Goal: Task Accomplishment & Management: Complete application form

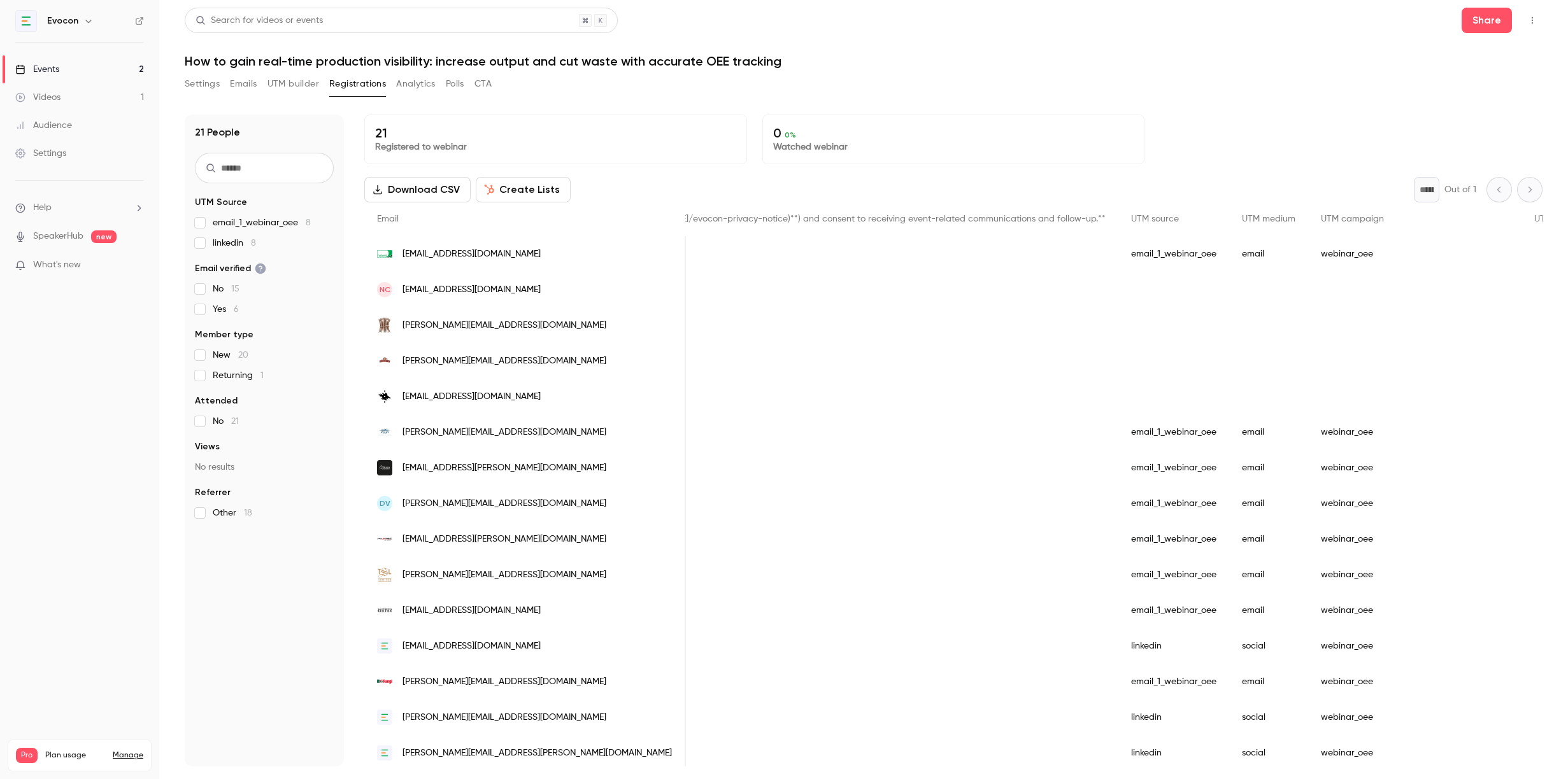
click at [43, 73] on div "Events" at bounding box center [37, 69] width 44 height 13
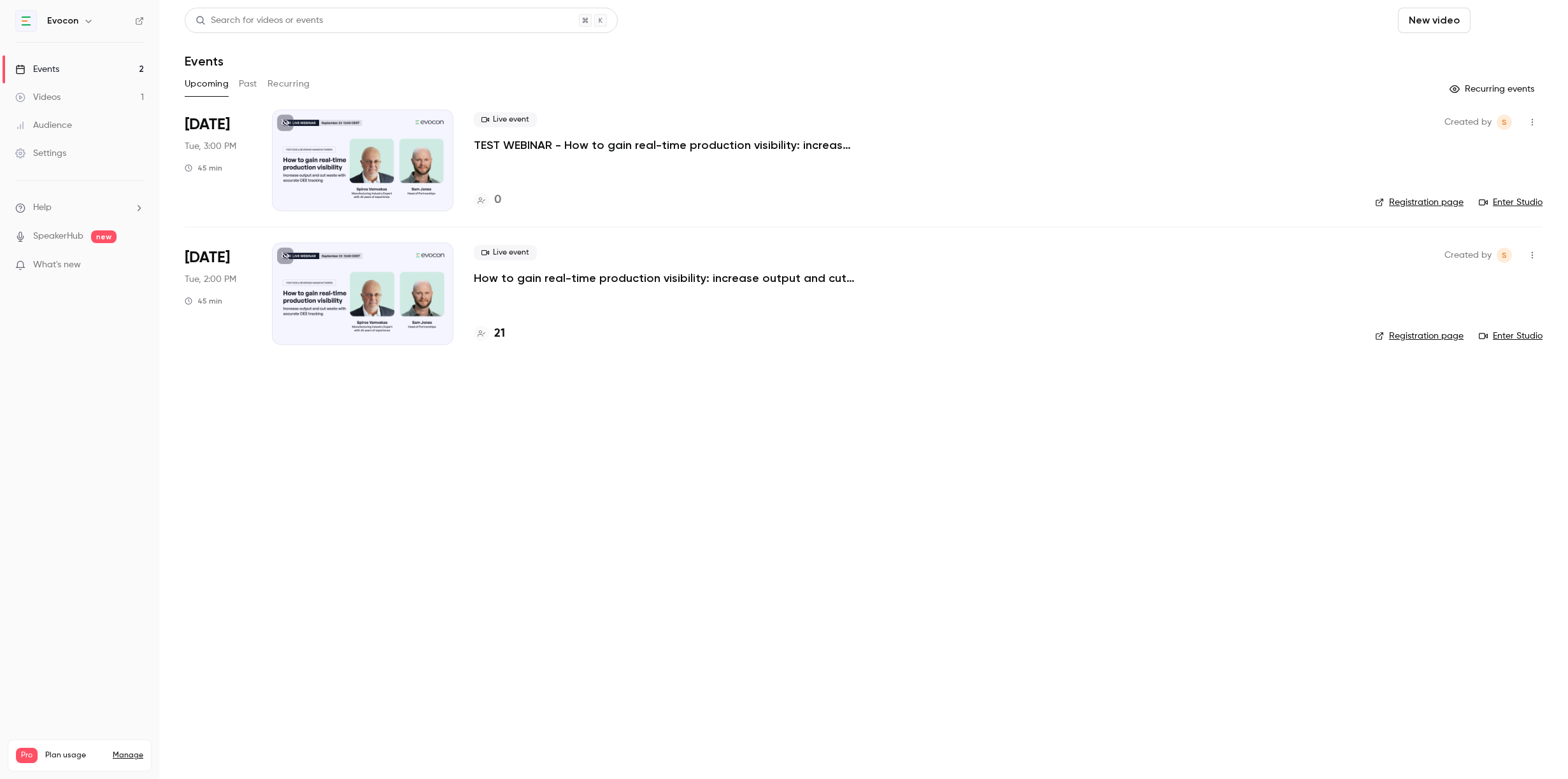
click at [1508, 19] on button "Schedule" at bounding box center [1508, 20] width 67 height 25
click at [1485, 54] on div "One time event" at bounding box center [1483, 55] width 96 height 13
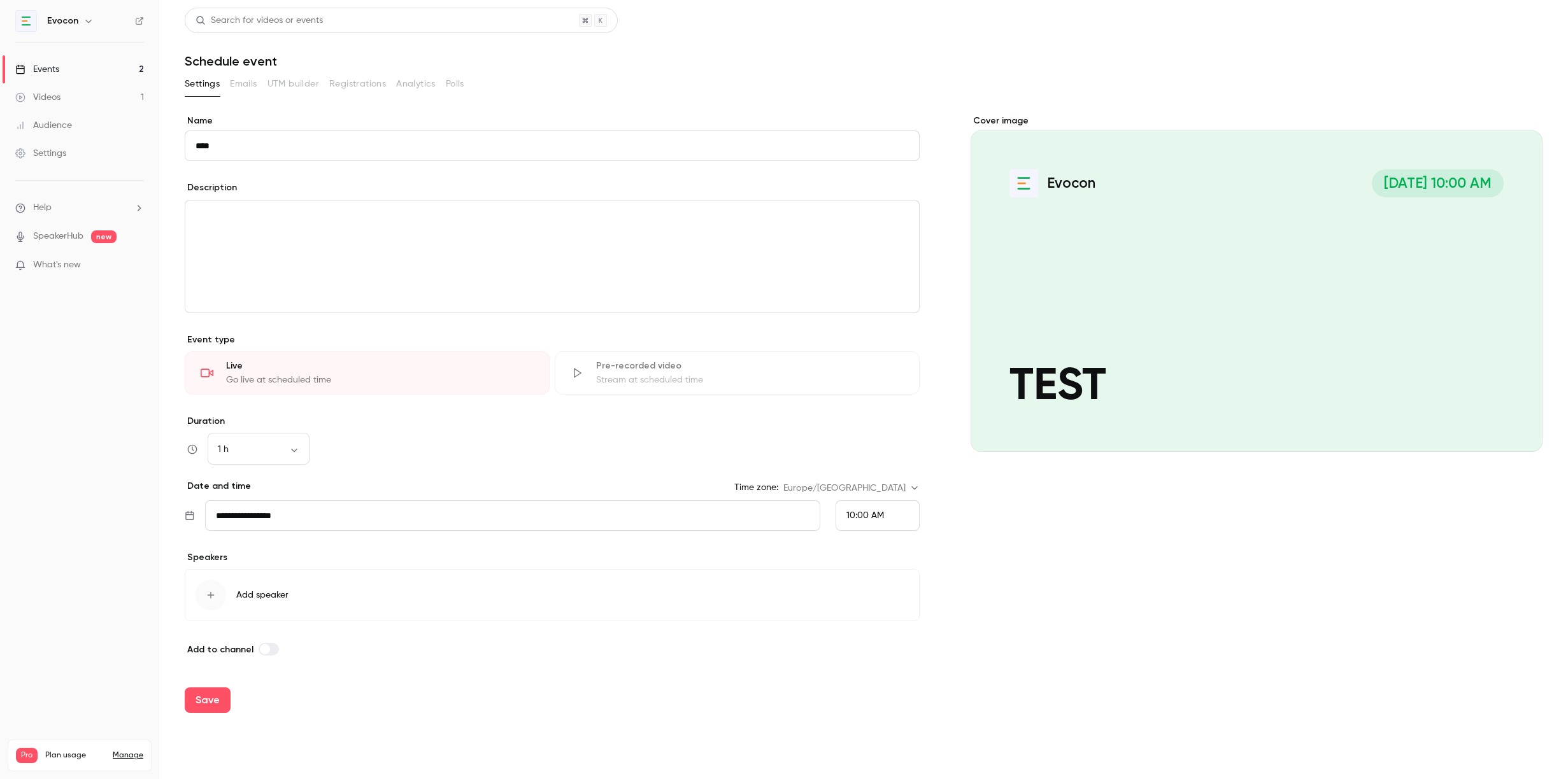
click at [279, 145] on input "****" at bounding box center [552, 145] width 735 height 31
type input "****"
click at [229, 217] on p "editor" at bounding box center [551, 216] width 713 height 15
click at [857, 501] on div "10:00 AM" at bounding box center [877, 516] width 84 height 31
click at [864, 428] on span "4:00 PM" at bounding box center [863, 428] width 34 height 9
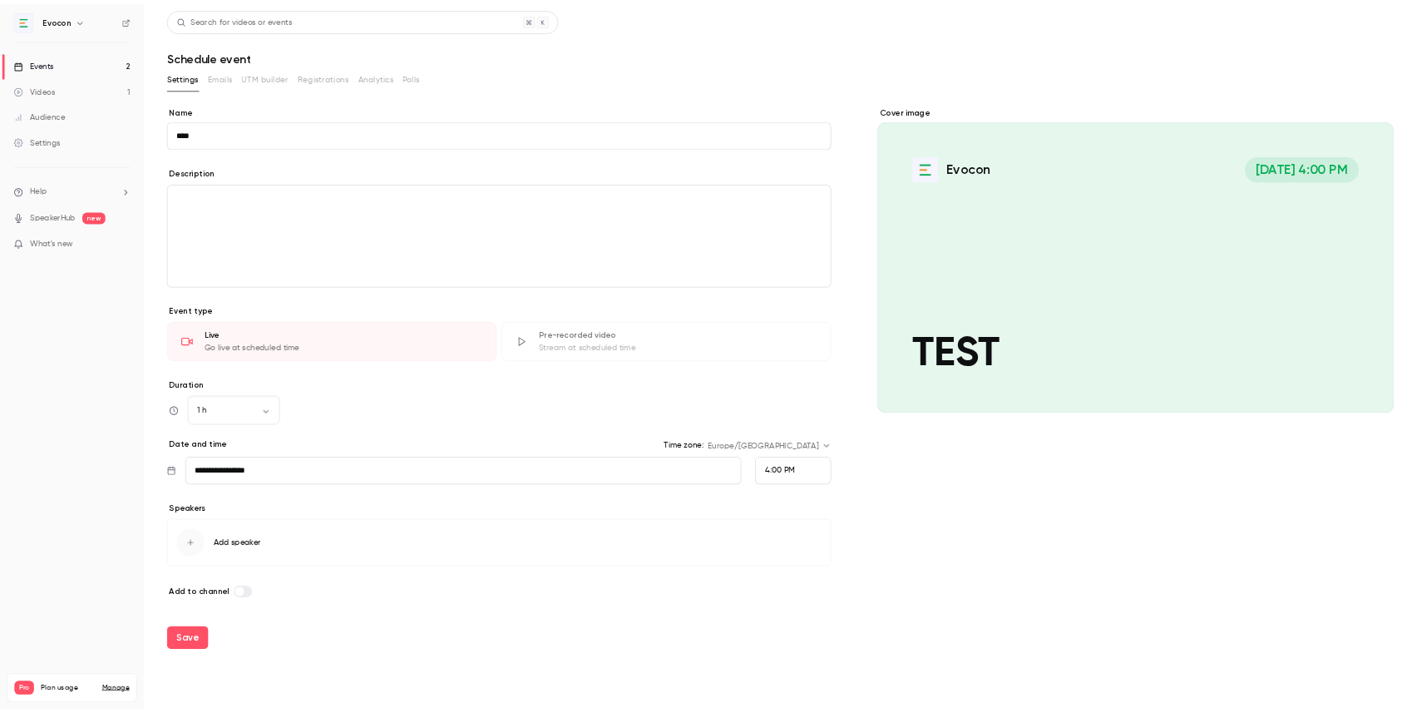
scroll to position [1646, 0]
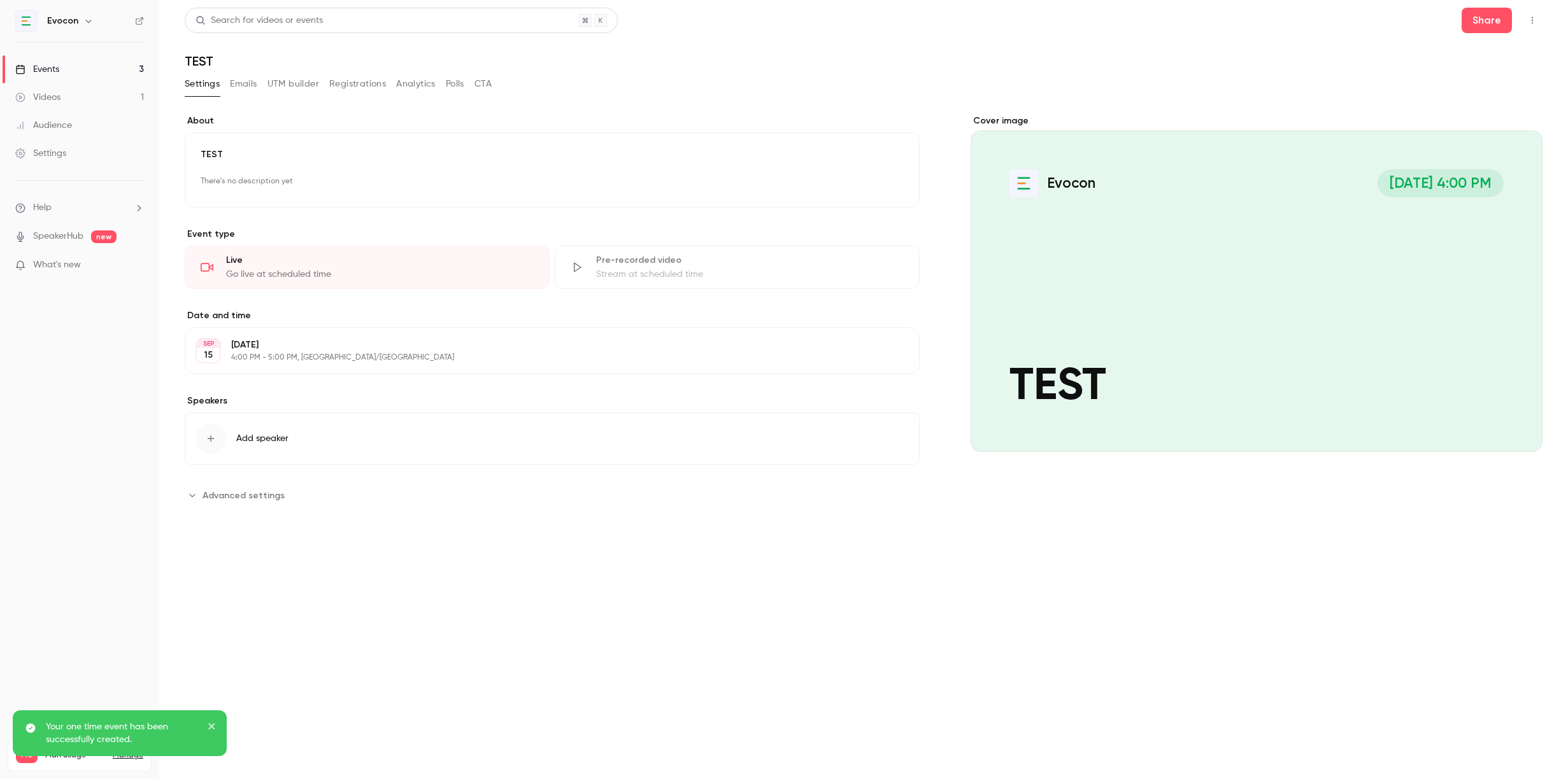
click at [93, 71] on link "Events 3" at bounding box center [80, 69] width 159 height 28
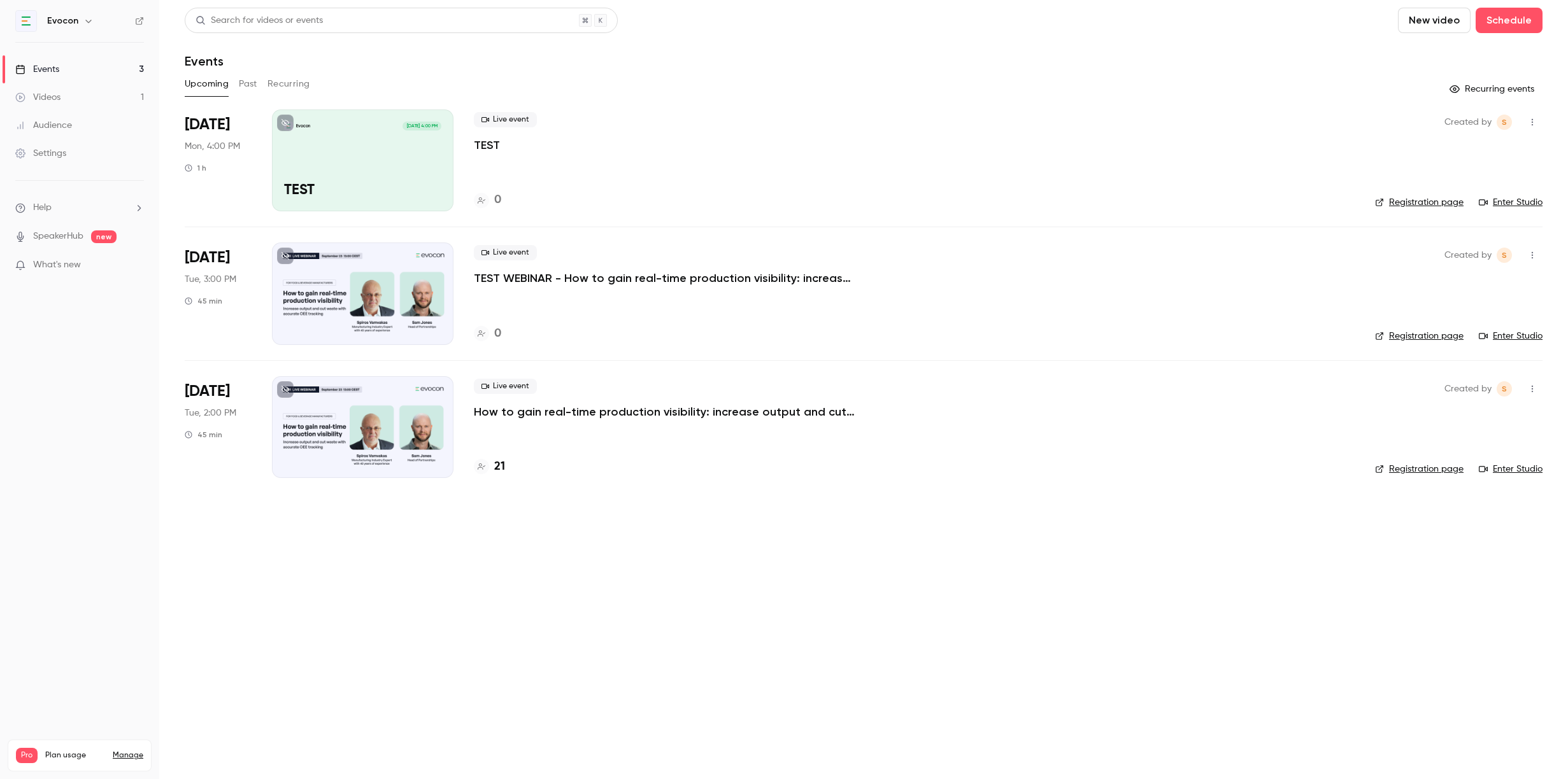
click at [433, 167] on div "Evocon Sep 15, 4:00 PM TEST" at bounding box center [362, 160] width 181 height 102
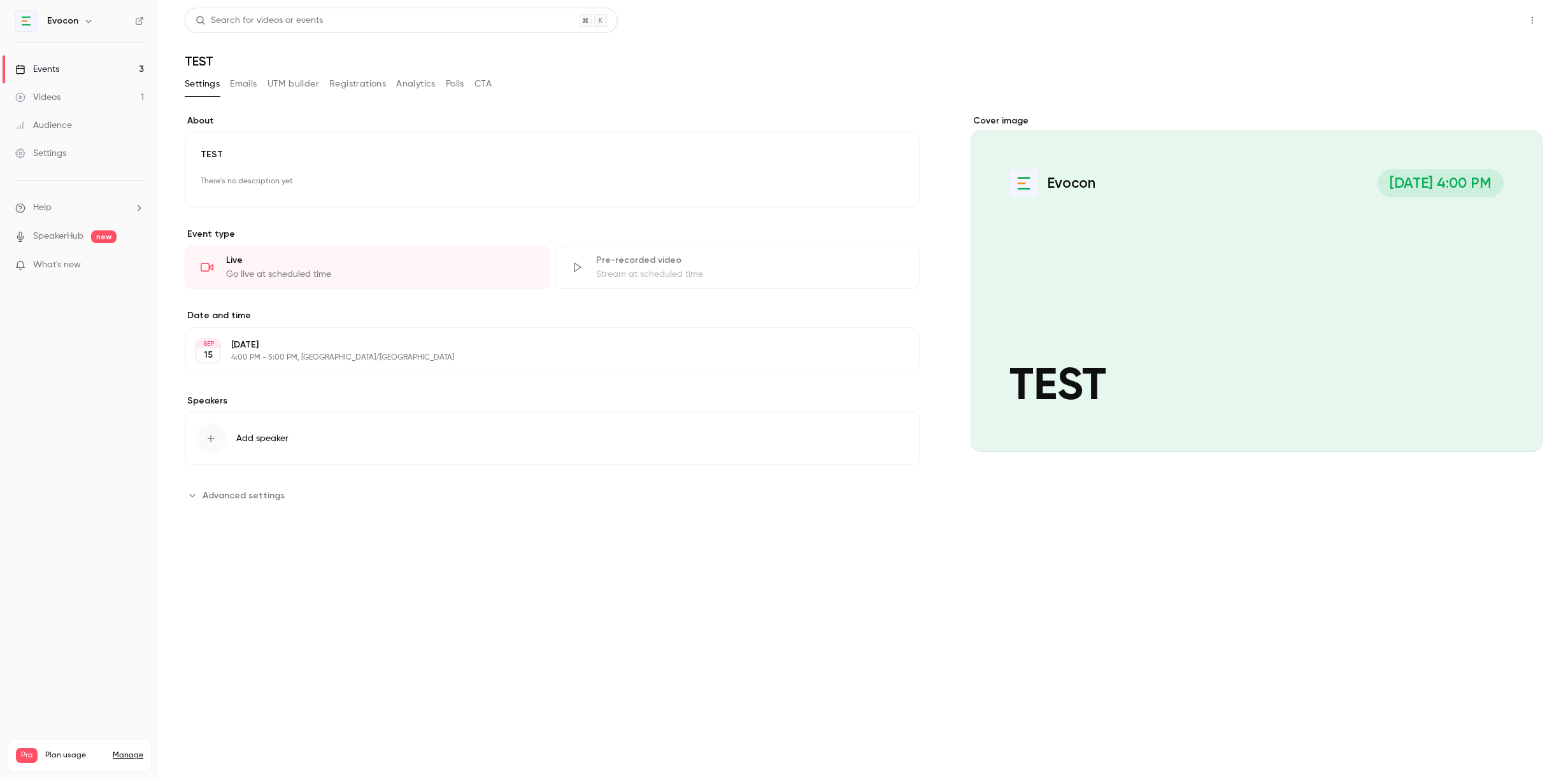
click at [1488, 21] on button "Share" at bounding box center [1487, 20] width 51 height 25
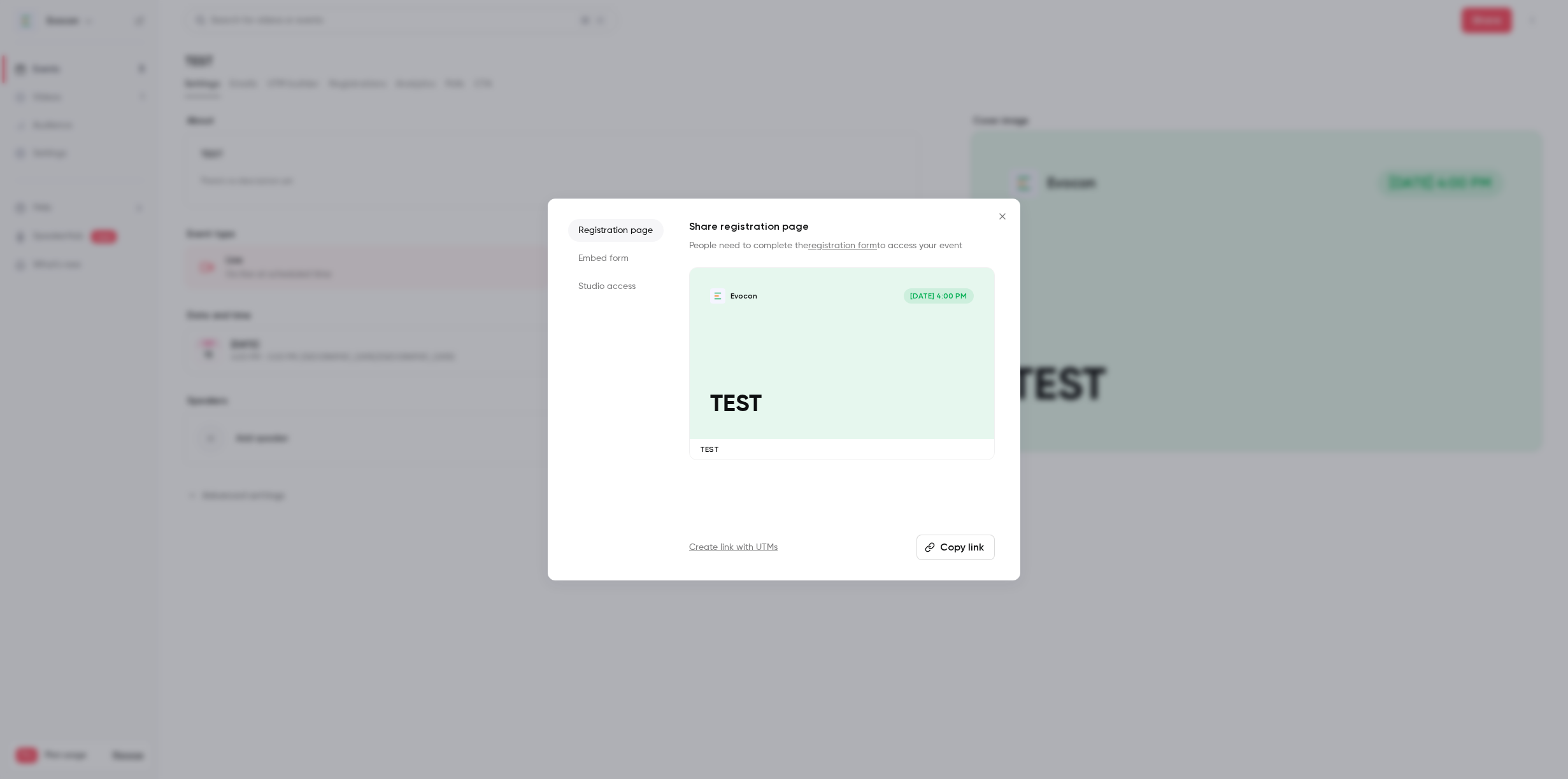
click at [616, 283] on li "Studio access" at bounding box center [616, 286] width 96 height 23
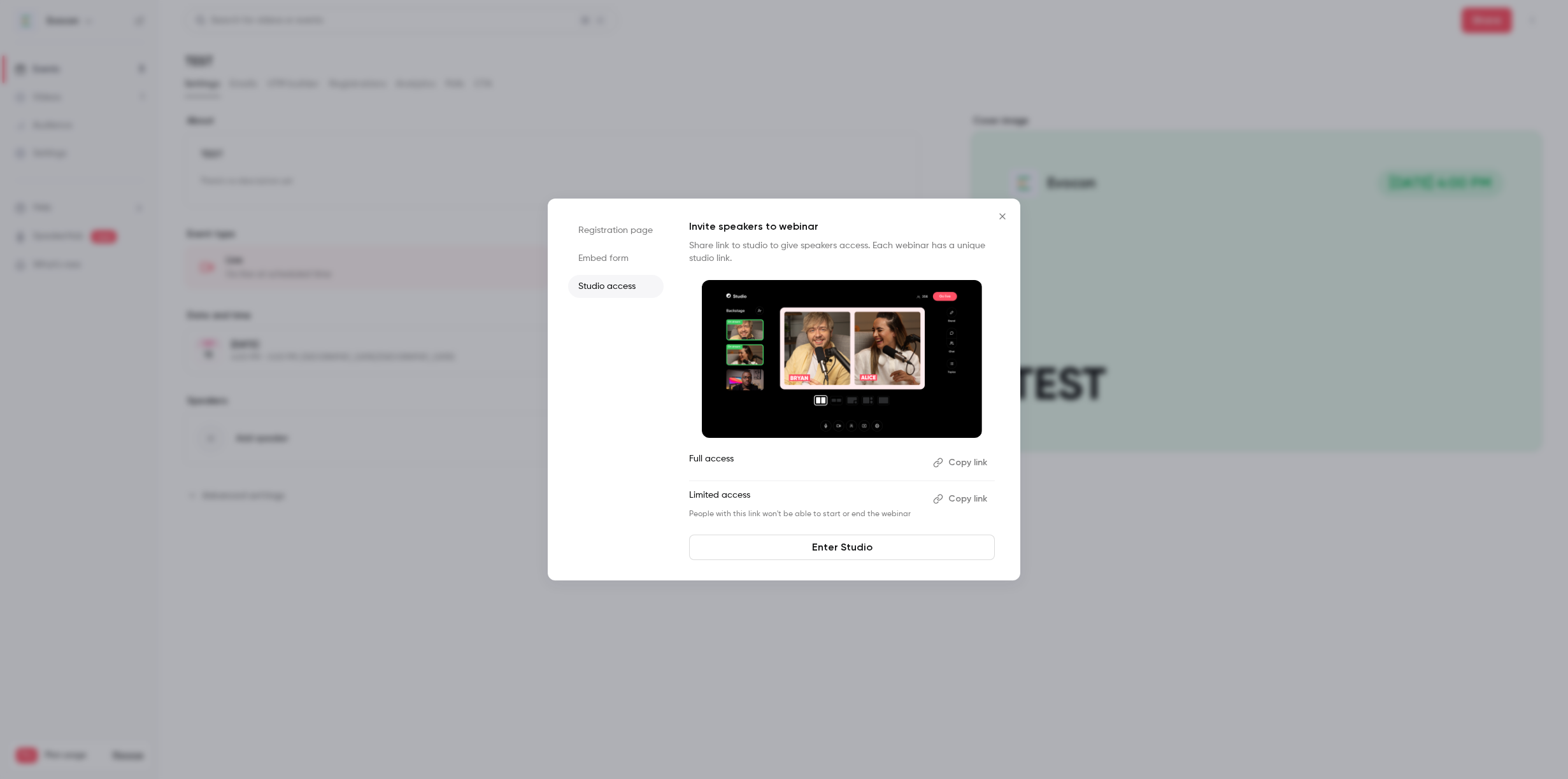
click at [966, 459] on button "Copy link" at bounding box center [961, 462] width 67 height 21
click at [802, 556] on link "Enter Studio" at bounding box center [841, 547] width 305 height 25
click at [1005, 217] on icon "Close" at bounding box center [1002, 216] width 15 height 10
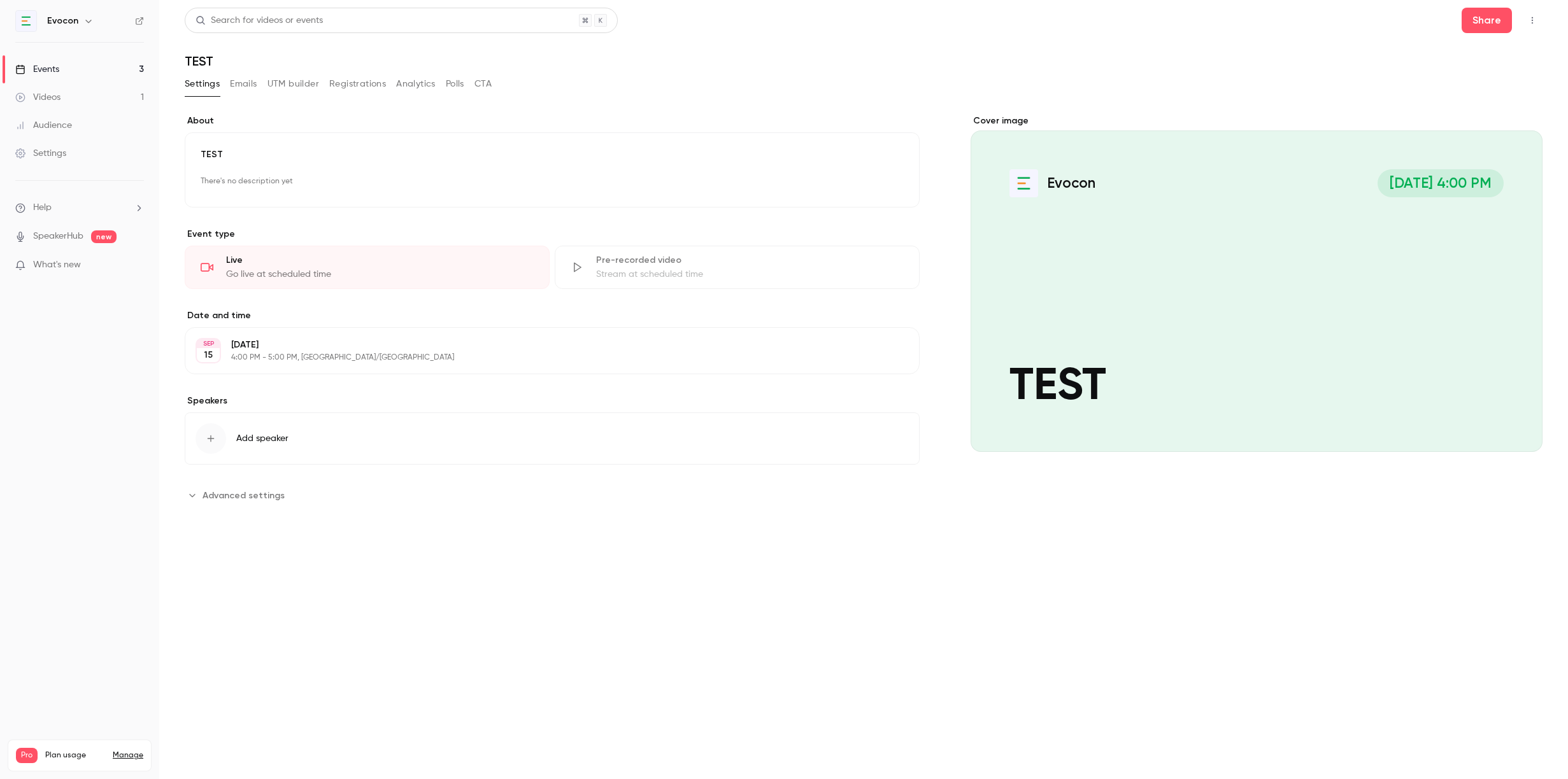
click at [82, 73] on link "Events 3" at bounding box center [80, 69] width 159 height 28
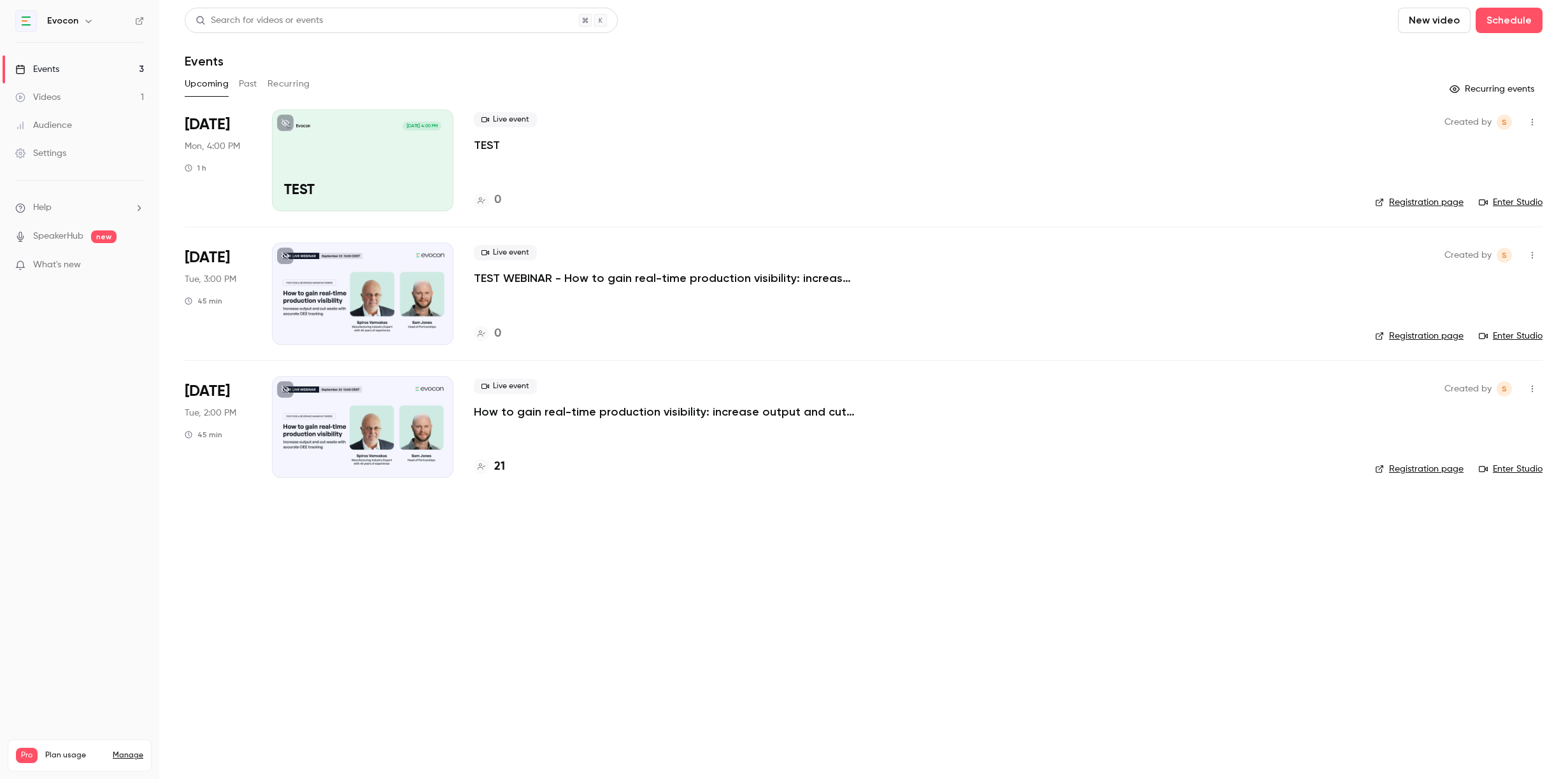
click at [583, 410] on p "How to gain real-time production visibility: increase output and cut waste with…" at bounding box center [665, 412] width 382 height 15
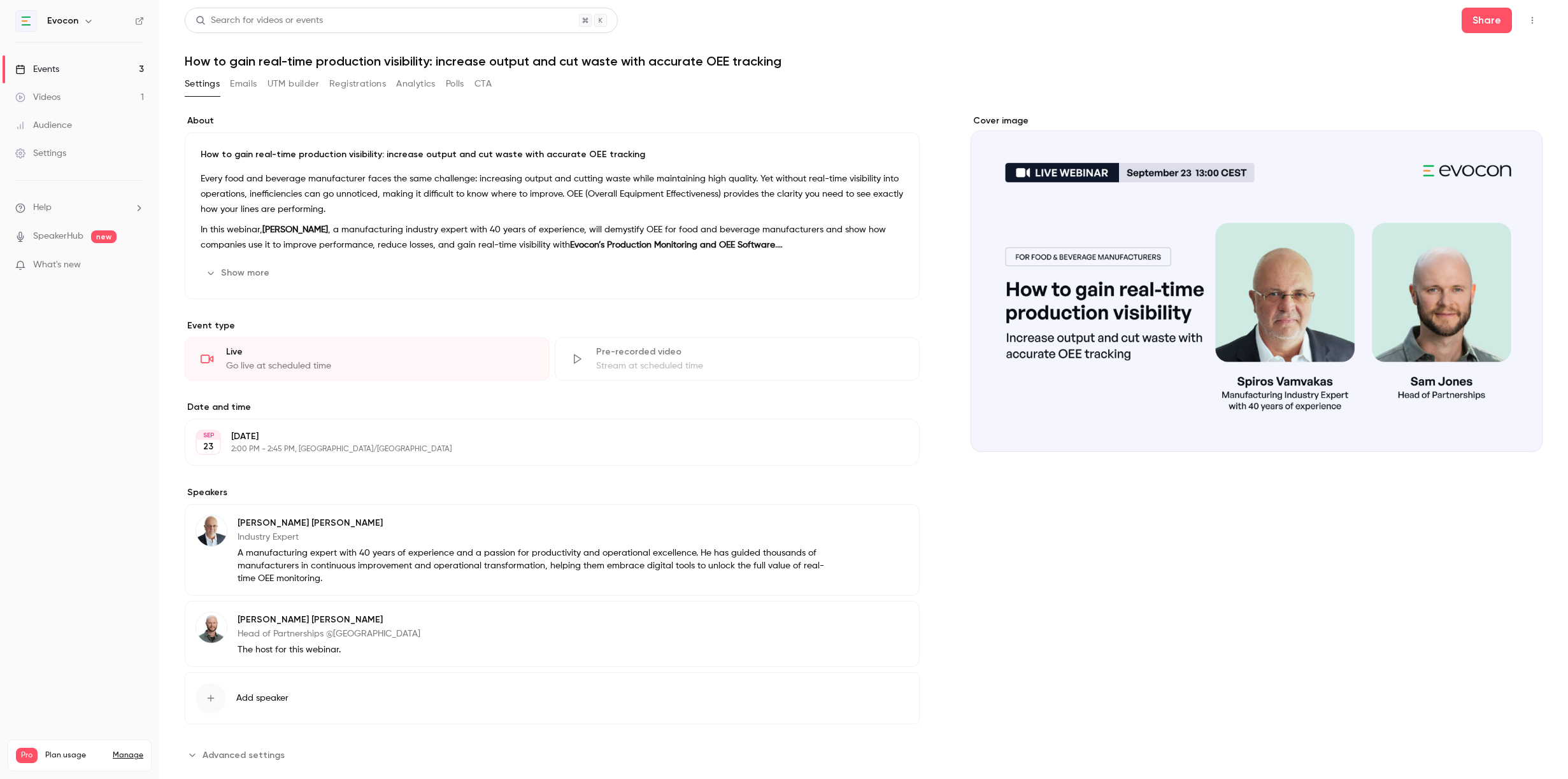
click at [342, 85] on button "Registrations" at bounding box center [358, 83] width 57 height 21
